Goal: Obtain resource: Download file/media

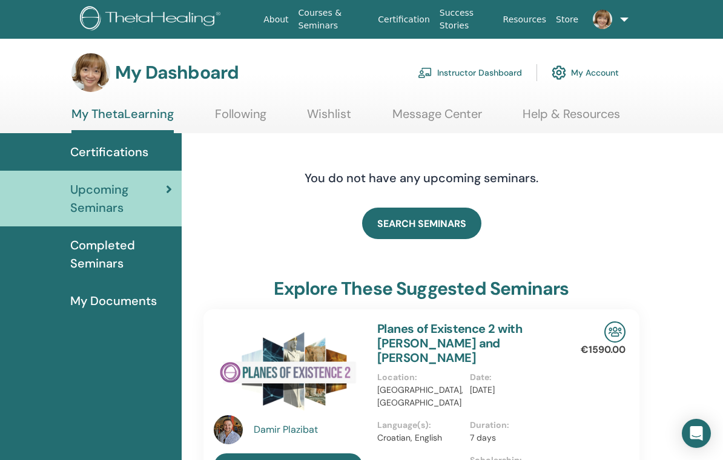
click at [466, 76] on link "Instructor Dashboard" at bounding box center [470, 72] width 104 height 27
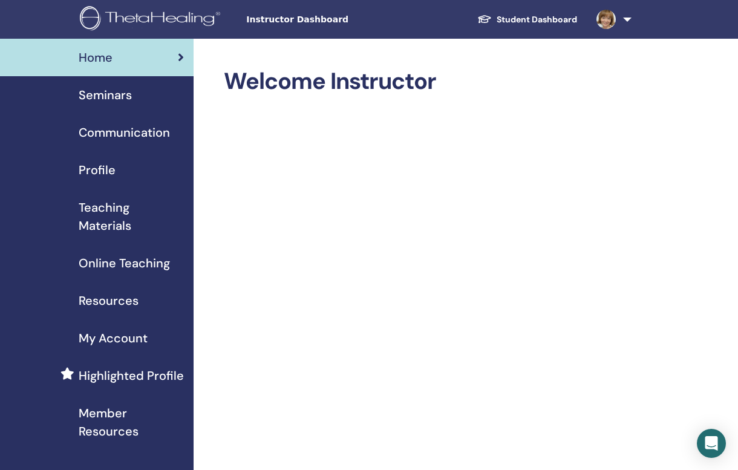
click at [98, 271] on span "Online Teaching" at bounding box center [124, 263] width 91 height 18
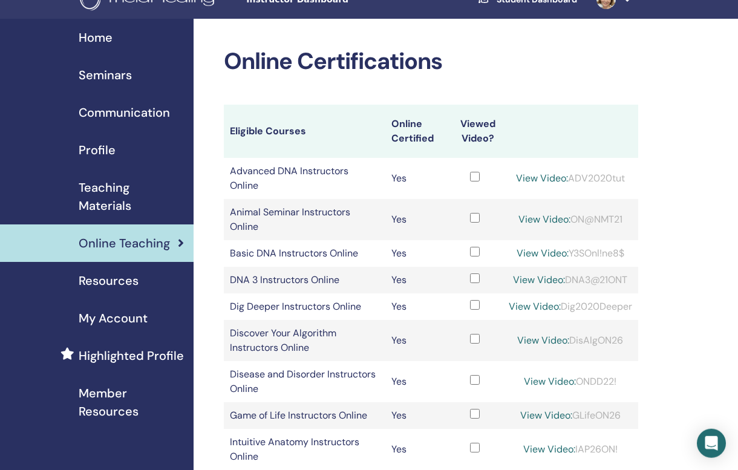
scroll to position [13, 0]
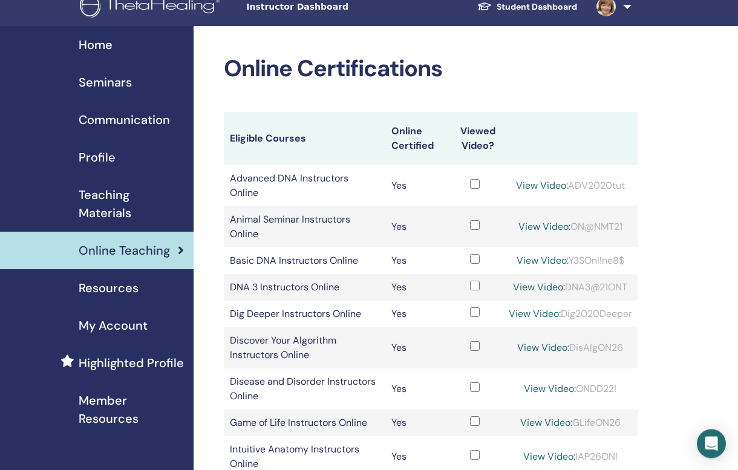
click at [84, 86] on span "Seminars" at bounding box center [105, 82] width 53 height 18
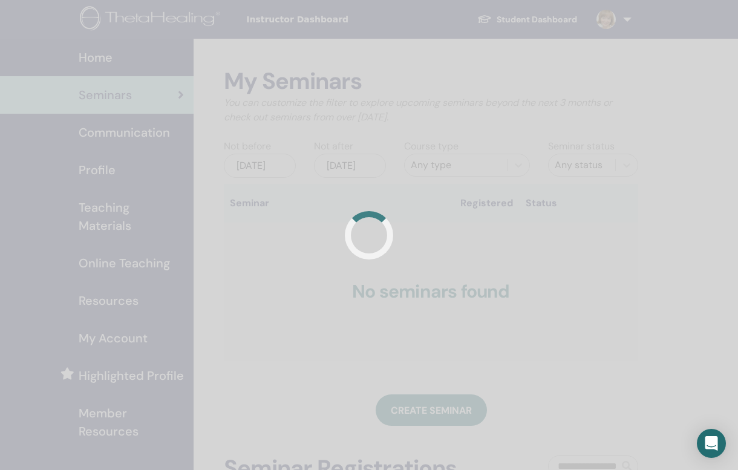
scroll to position [1, 0]
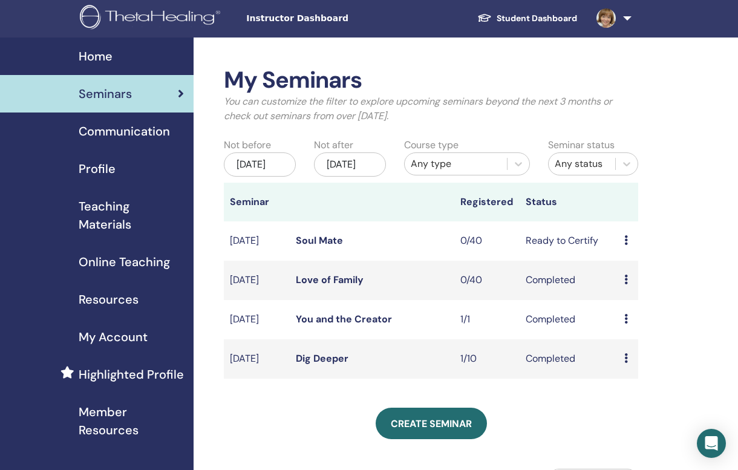
click at [95, 222] on span "Teaching Materials" at bounding box center [131, 215] width 105 height 36
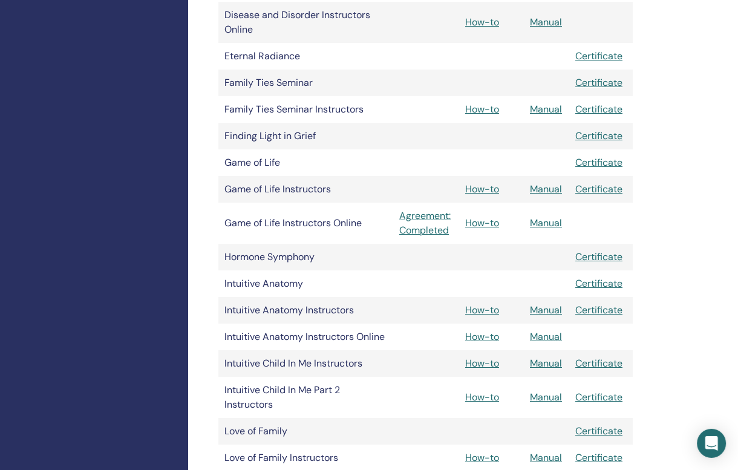
scroll to position [1048, 5]
click at [543, 309] on link "Manual" at bounding box center [546, 309] width 32 height 13
